Goal: Navigation & Orientation: Find specific page/section

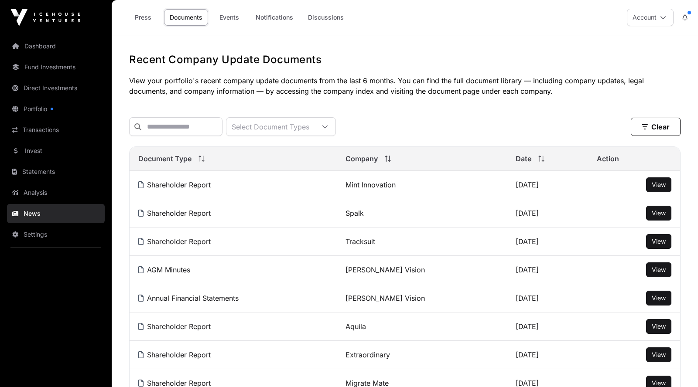
click at [50, 43] on link "Dashboard" at bounding box center [56, 46] width 98 height 19
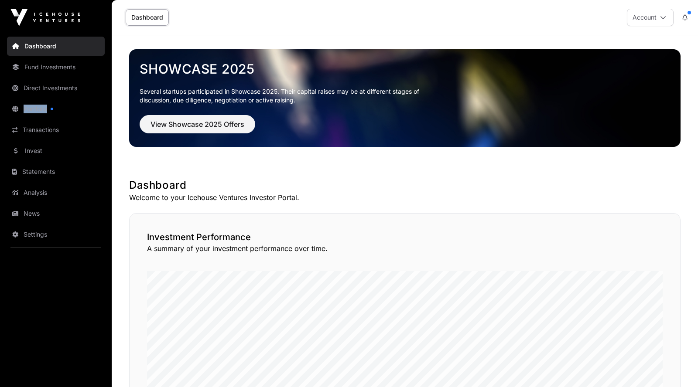
click at [21, 108] on link "Portfolio" at bounding box center [56, 108] width 98 height 19
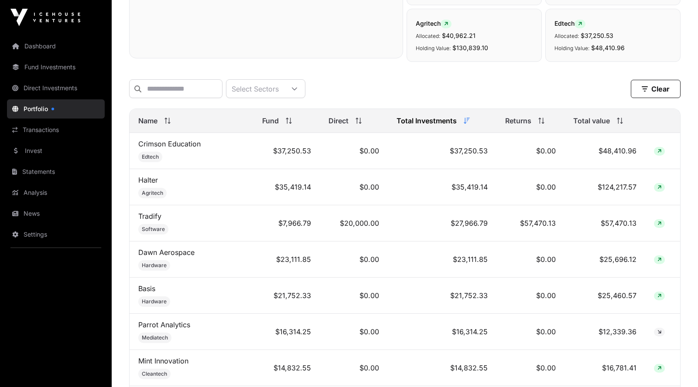
scroll to position [309, 0]
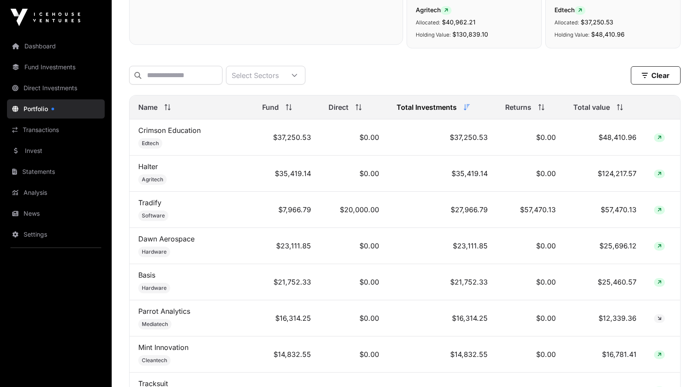
click at [35, 125] on link "Transactions" at bounding box center [56, 129] width 98 height 19
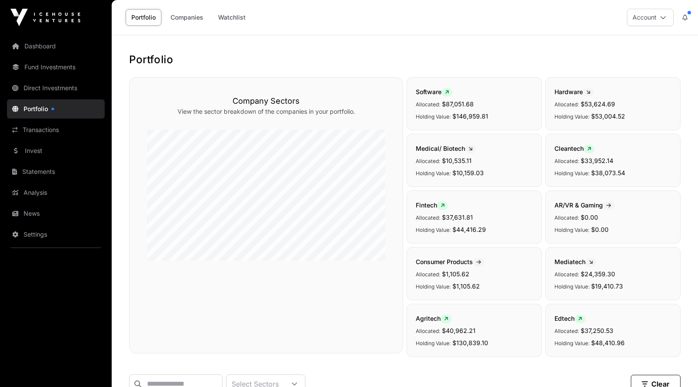
scroll to position [309, 0]
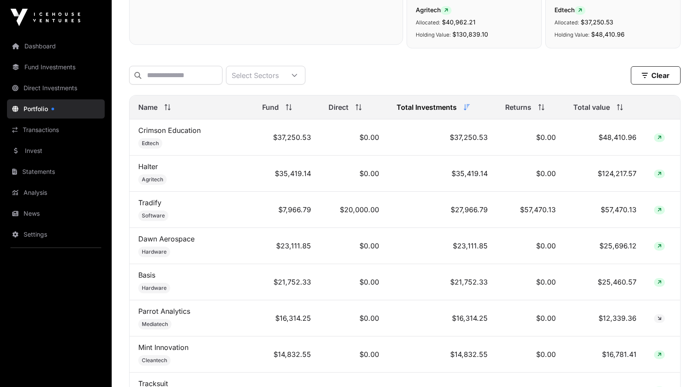
click at [44, 130] on link "Transactions" at bounding box center [56, 129] width 98 height 19
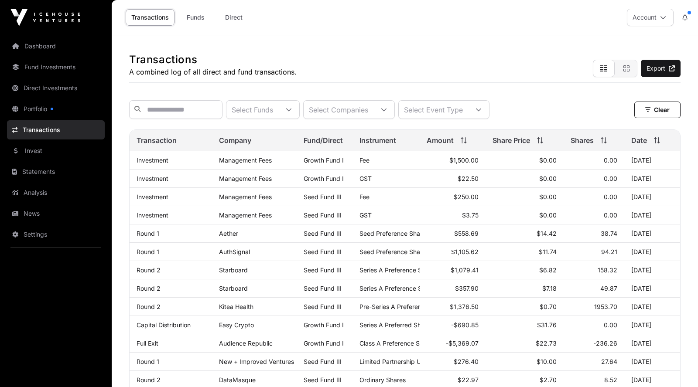
click at [45, 214] on link "News" at bounding box center [56, 213] width 98 height 19
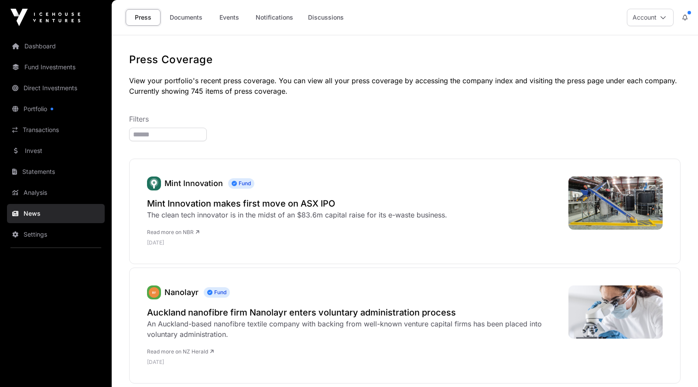
click at [192, 20] on link "Documents" at bounding box center [186, 17] width 44 height 17
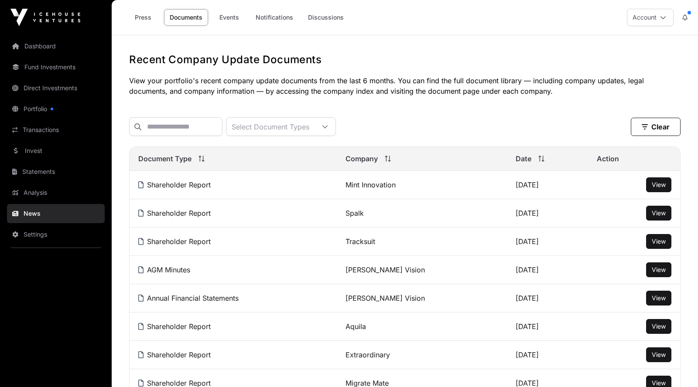
scroll to position [0, 0]
click at [661, 188] on span "View" at bounding box center [659, 184] width 14 height 7
